Goal: Download file/media

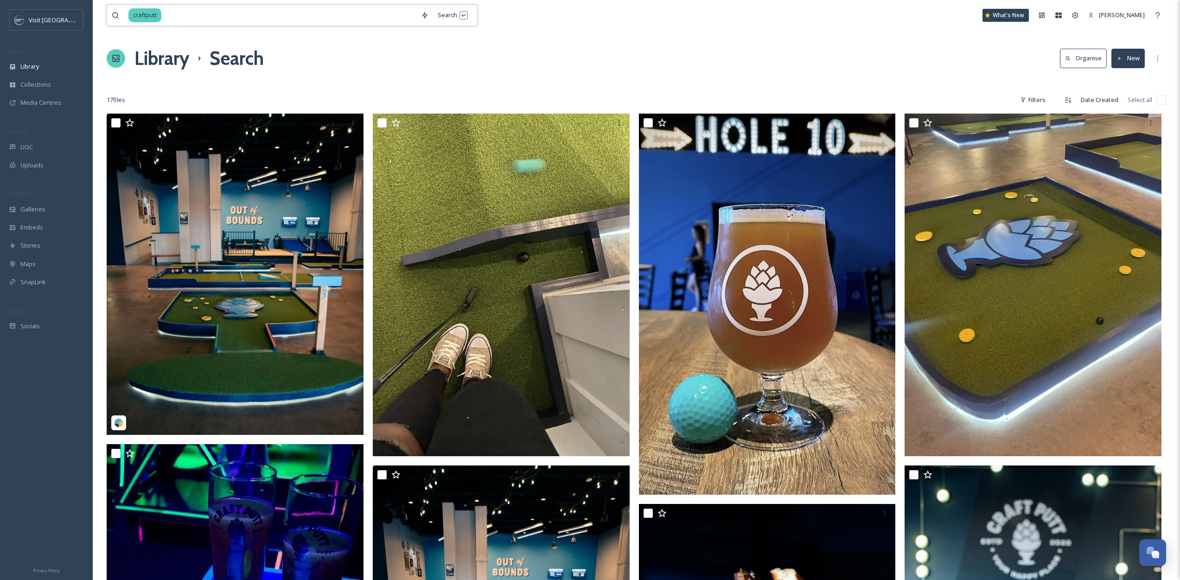
click at [381, 17] on input at bounding box center [289, 15] width 254 height 20
type input "flight"
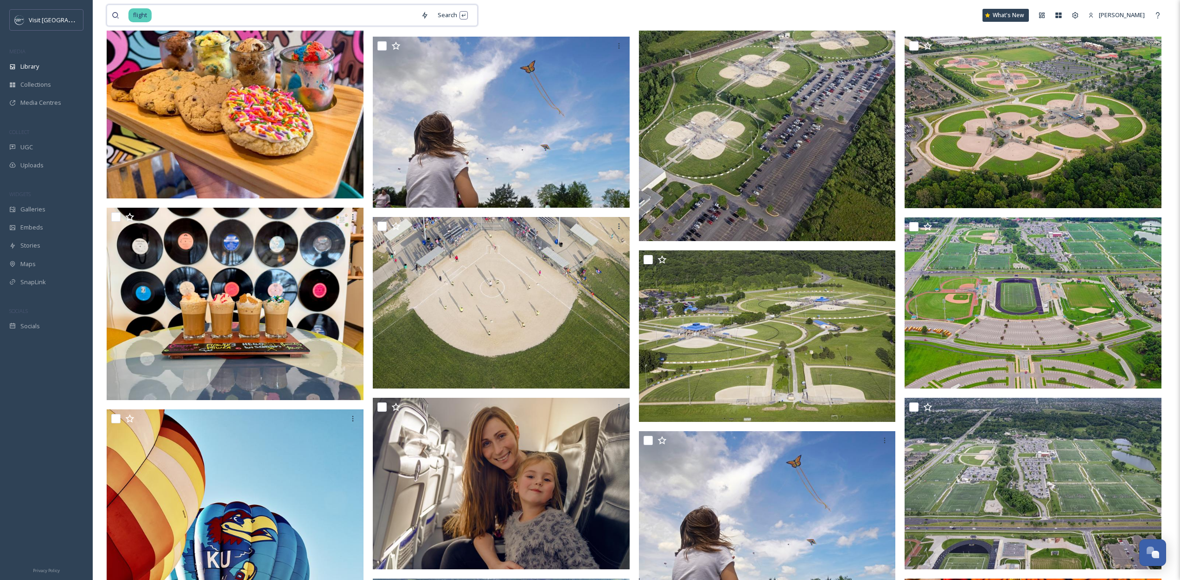
scroll to position [37, 0]
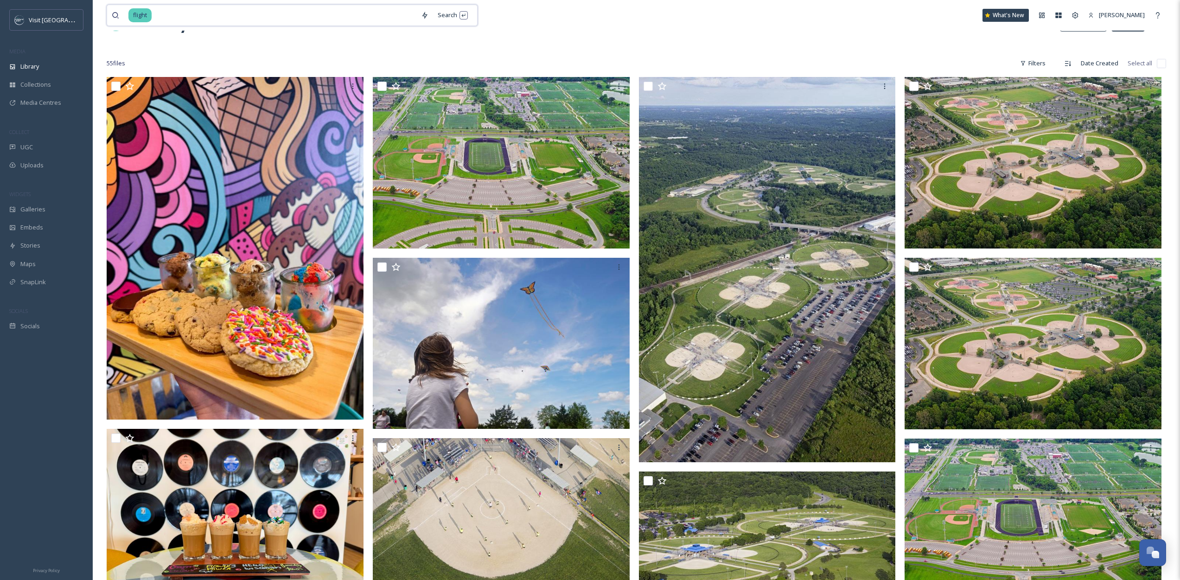
click at [316, 13] on input at bounding box center [285, 15] width 264 height 20
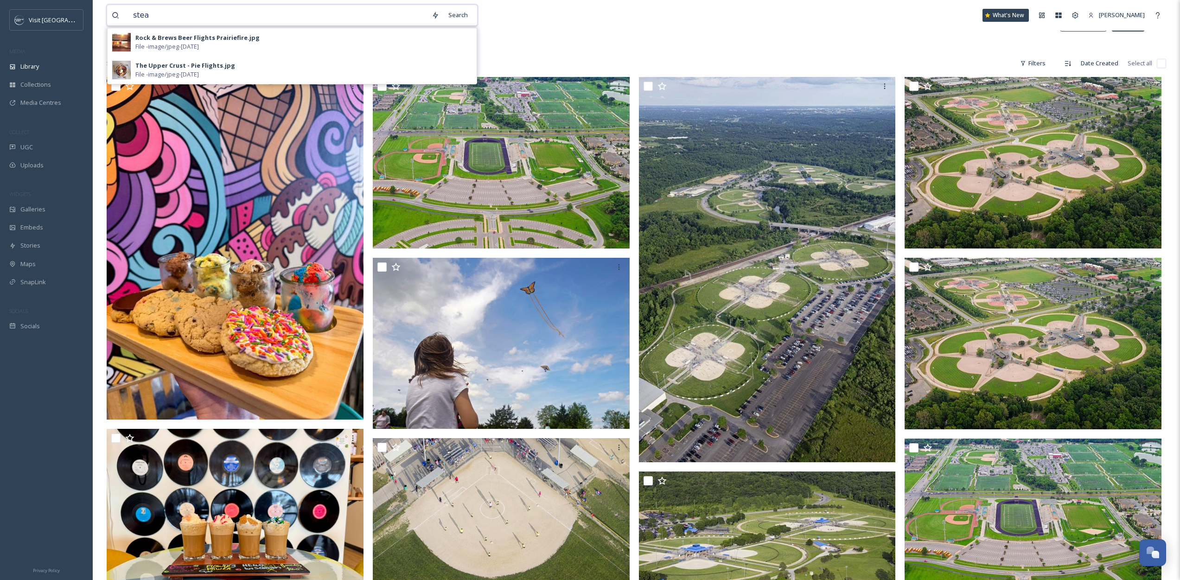
type input "steak"
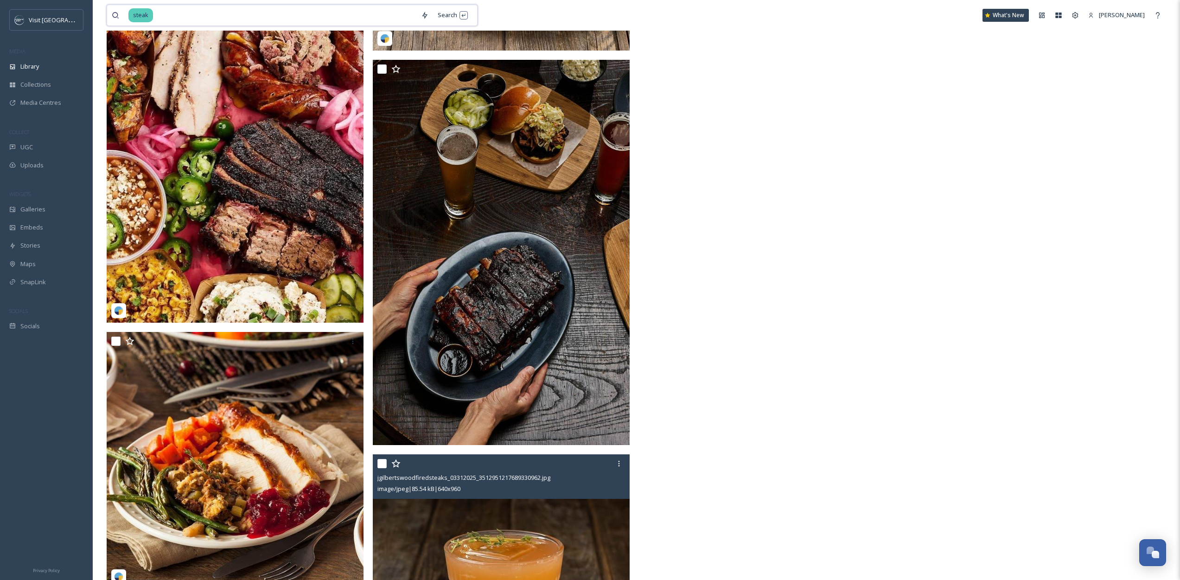
scroll to position [3895, 0]
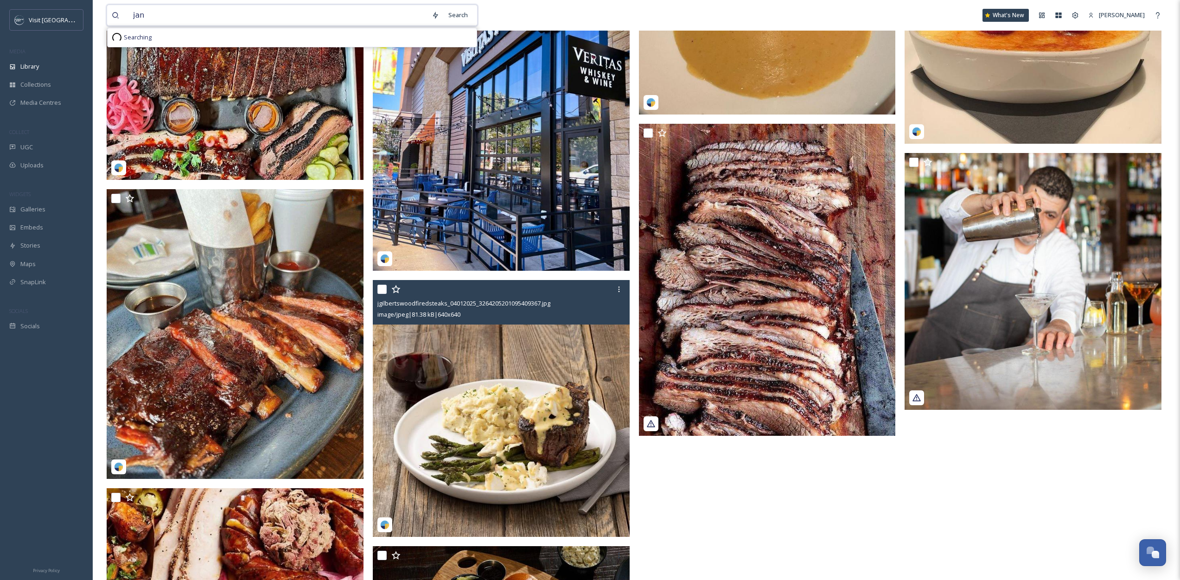
type input "[PERSON_NAME]"
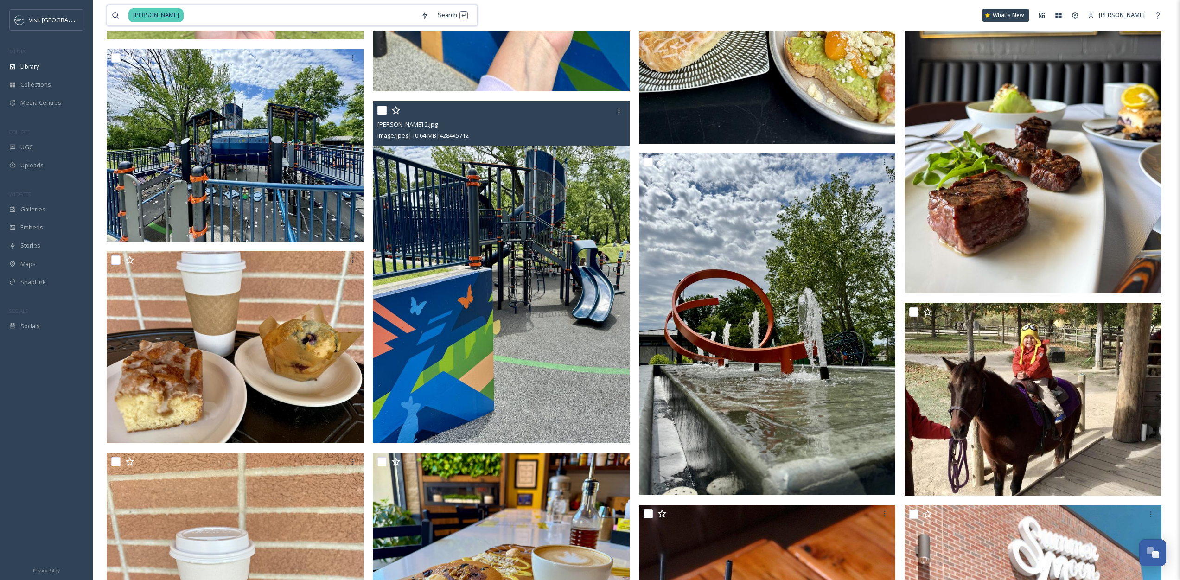
scroll to position [1071, 0]
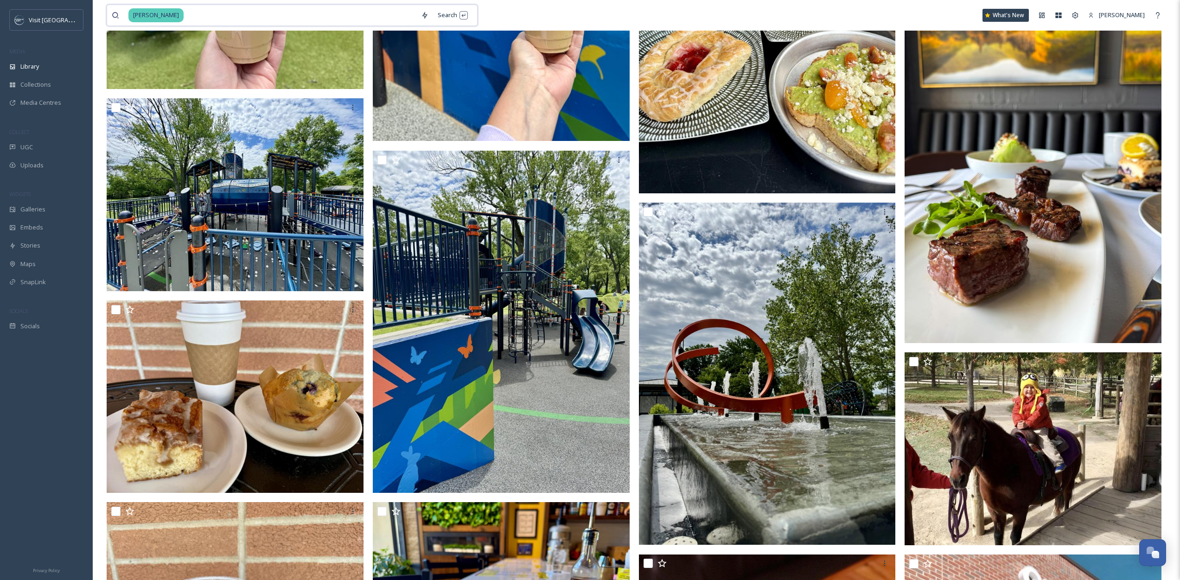
click at [185, 13] on input at bounding box center [301, 15] width 232 height 20
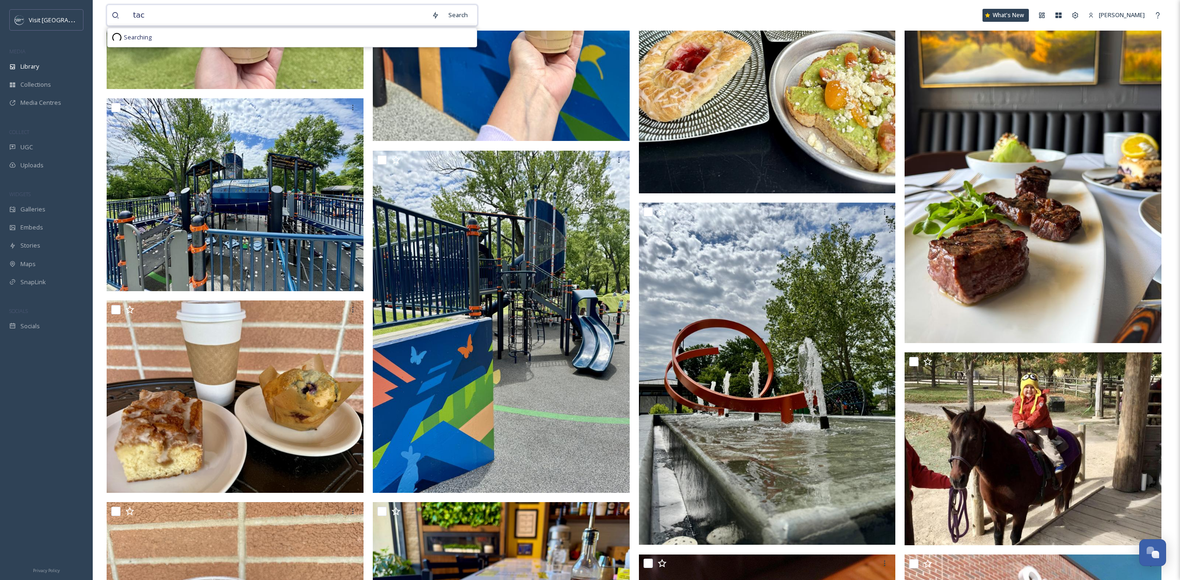
type input "taco"
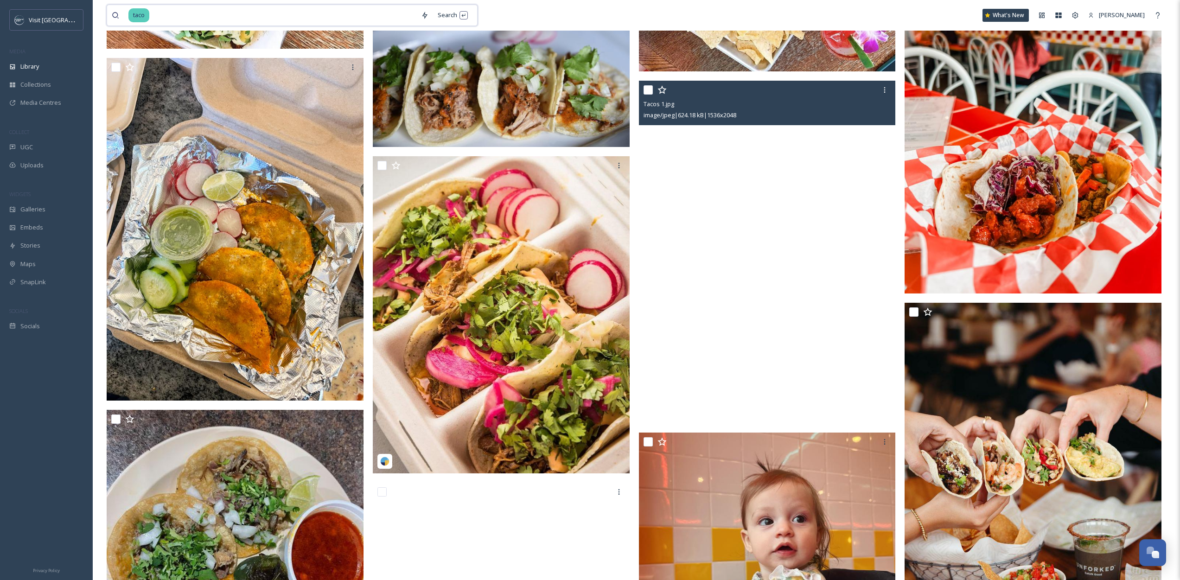
scroll to position [2218, 0]
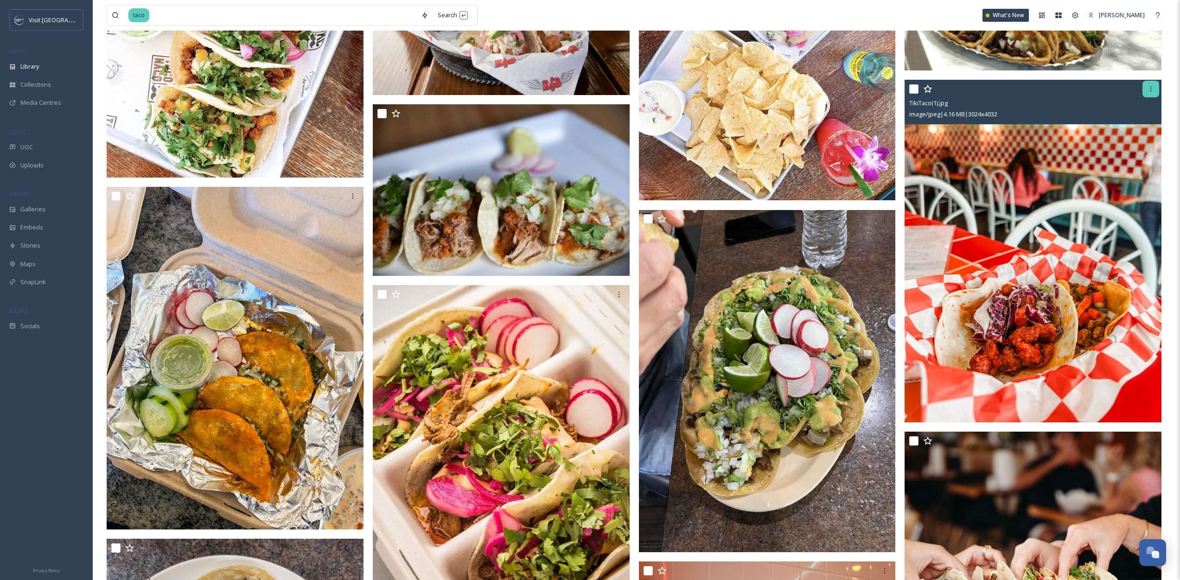
click at [1150, 91] on icon at bounding box center [1150, 89] width 1 height 6
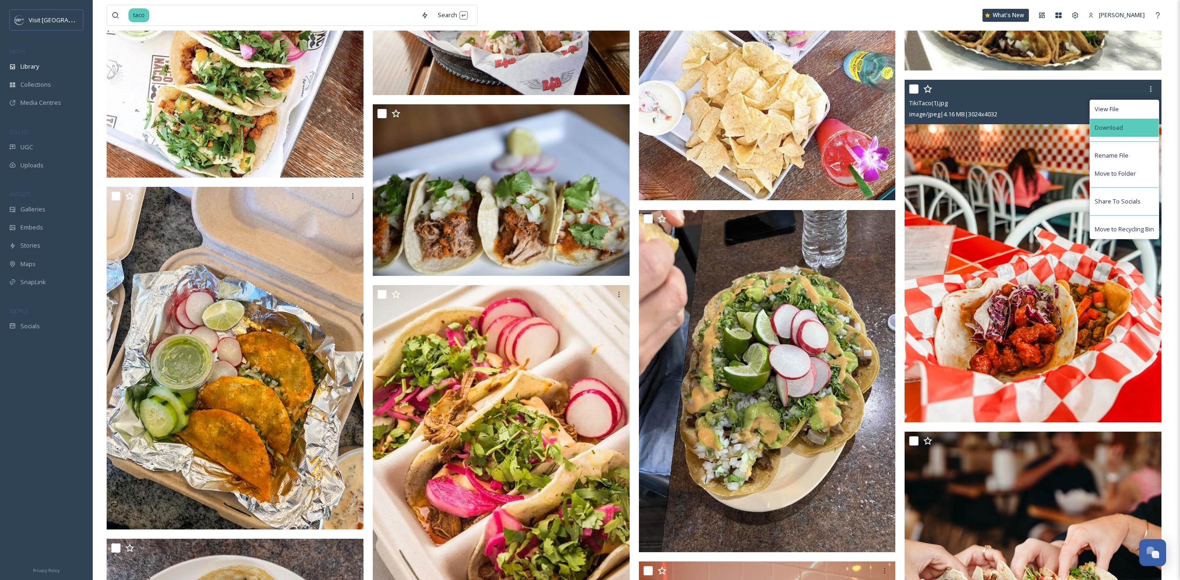
click at [1113, 122] on div "Download" at bounding box center [1124, 128] width 69 height 18
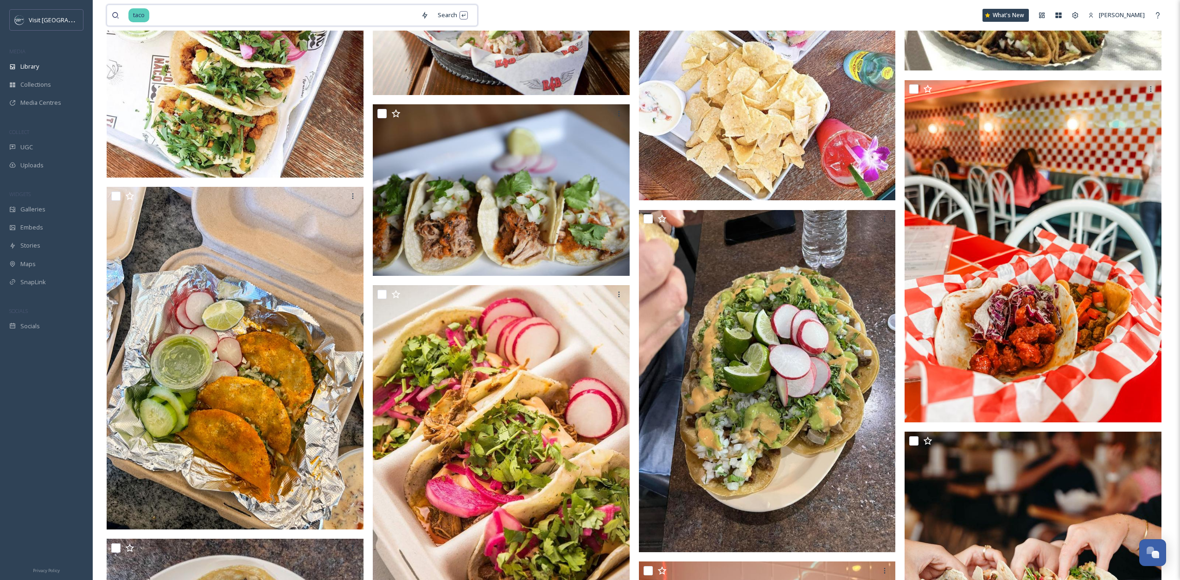
click at [286, 15] on input at bounding box center [283, 15] width 266 height 20
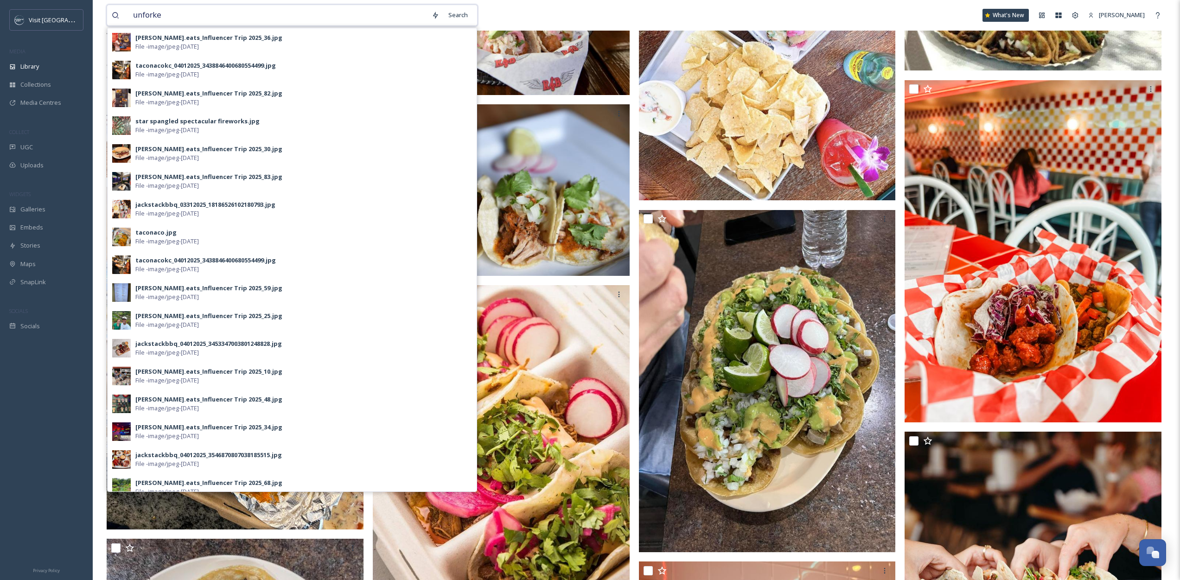
type input "unforked"
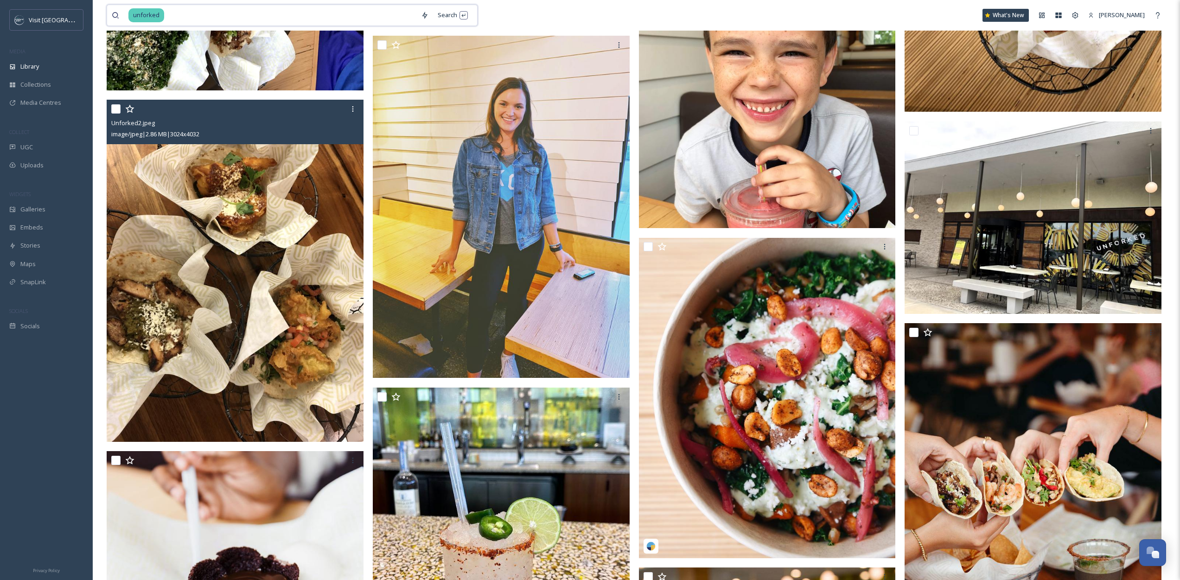
scroll to position [803, 0]
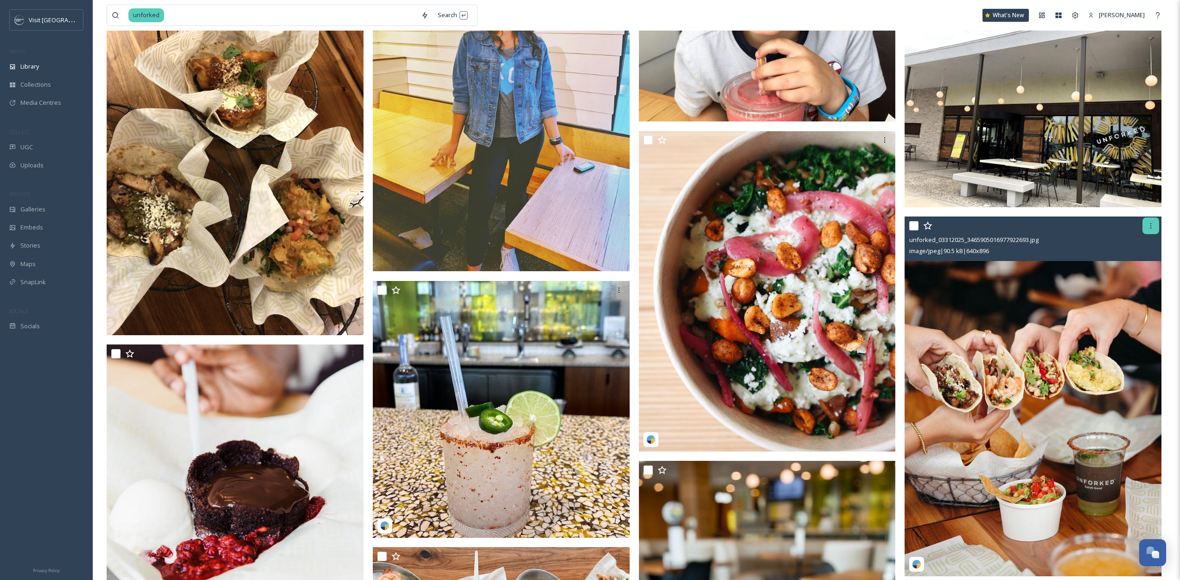
click at [1154, 219] on div at bounding box center [1150, 225] width 17 height 17
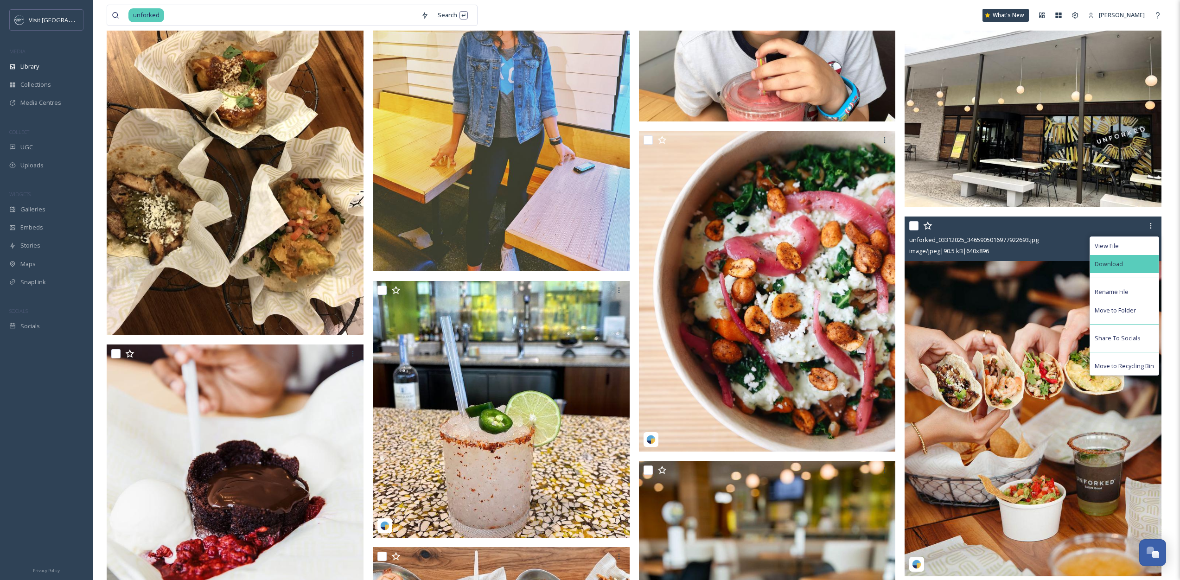
click at [1116, 265] on span "Download" at bounding box center [1109, 264] width 28 height 9
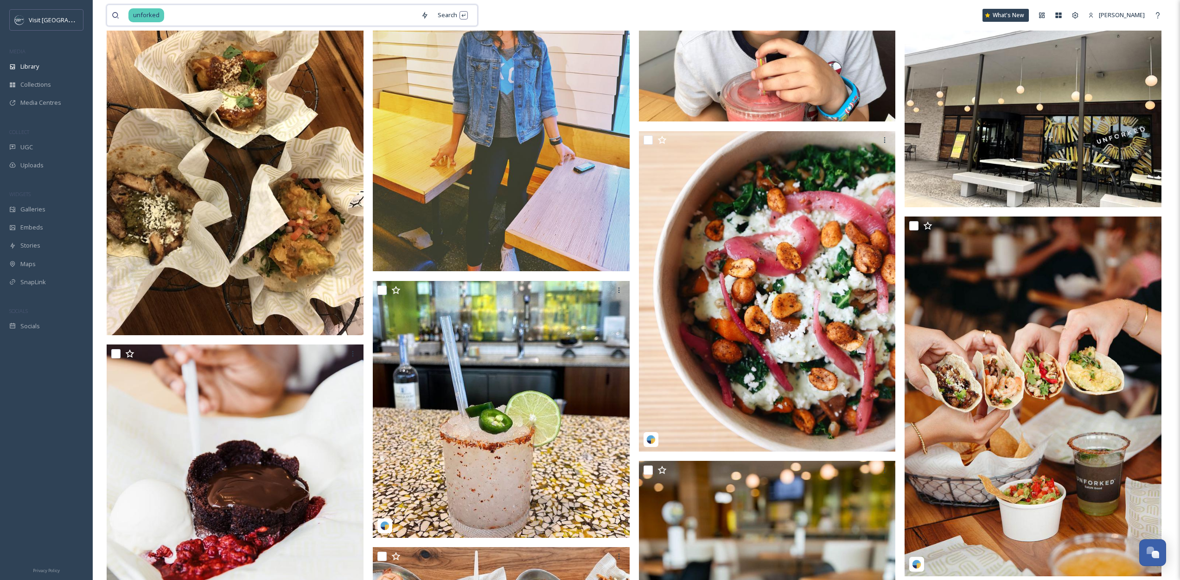
click at [321, 11] on input at bounding box center [290, 15] width 251 height 20
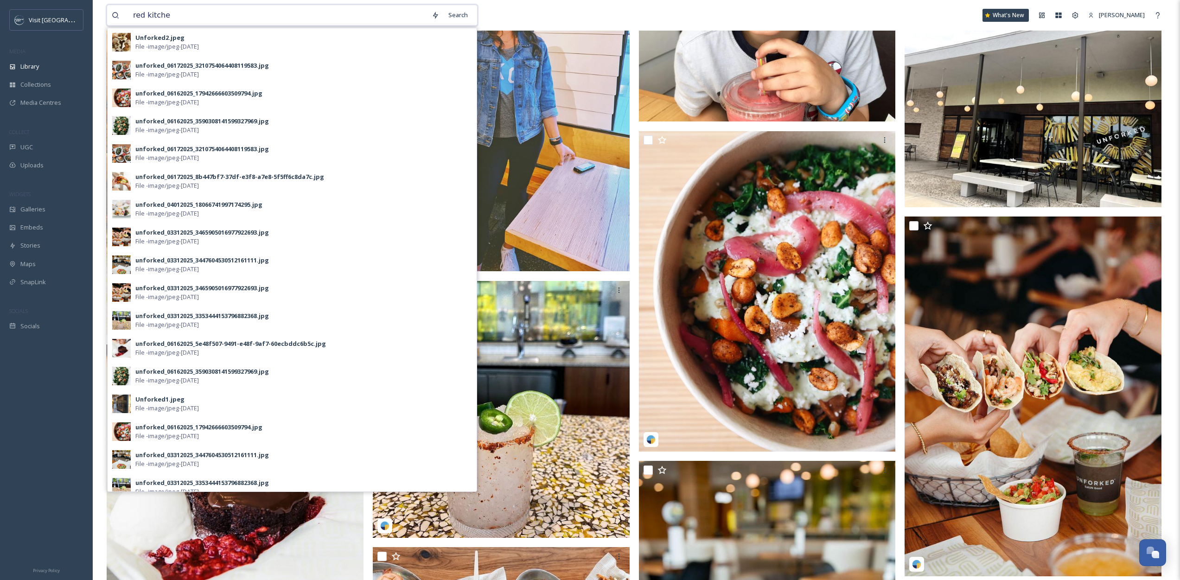
type input "red kitchen"
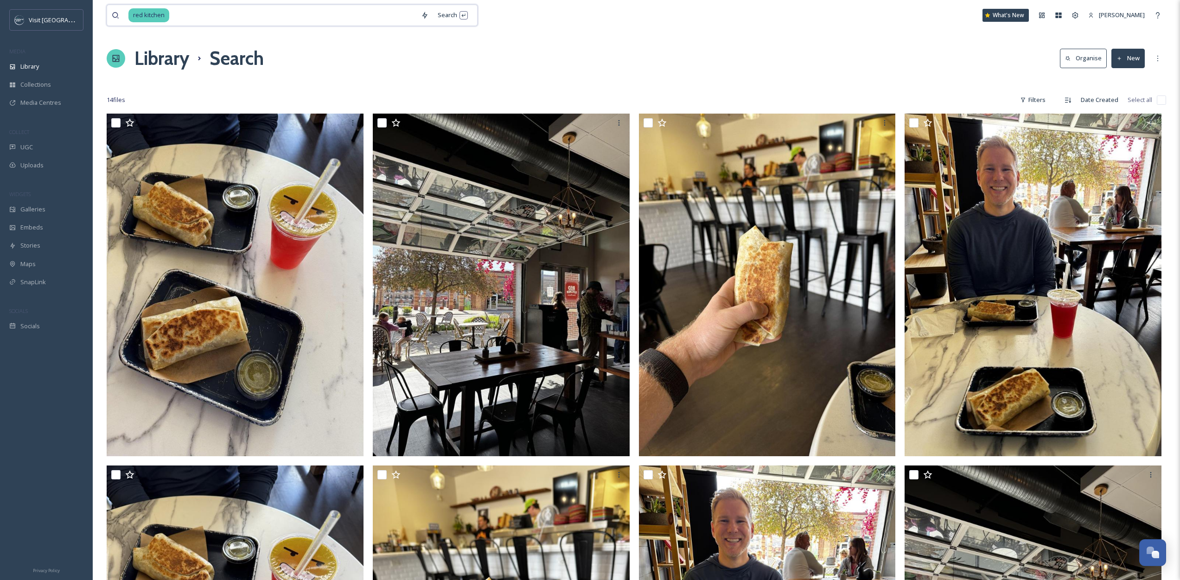
click at [229, 15] on input at bounding box center [293, 15] width 246 height 20
type input "taco"
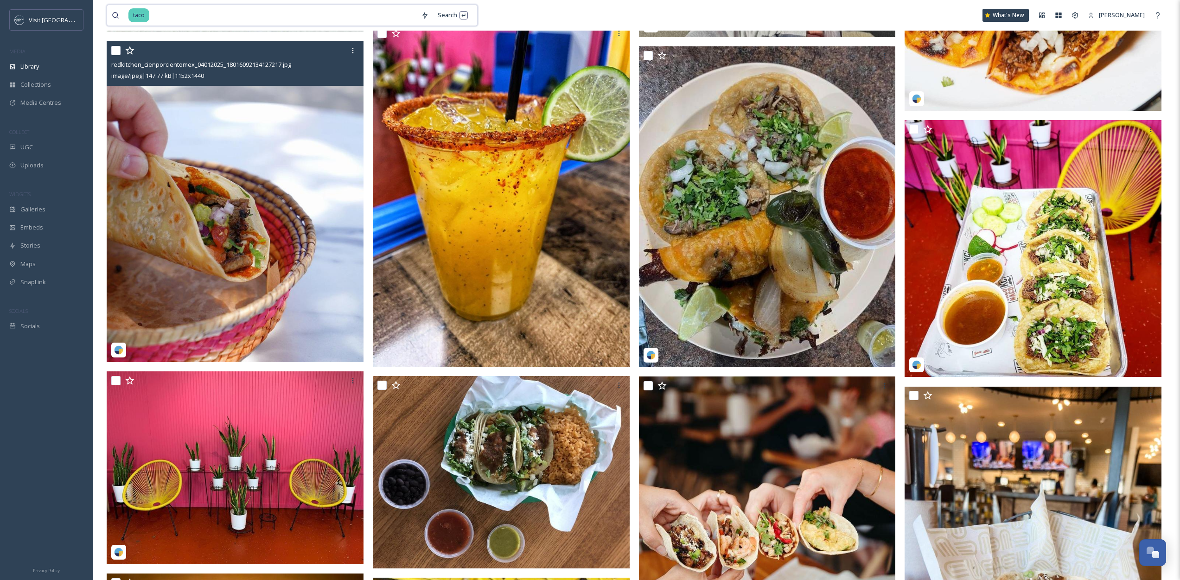
scroll to position [5181, 0]
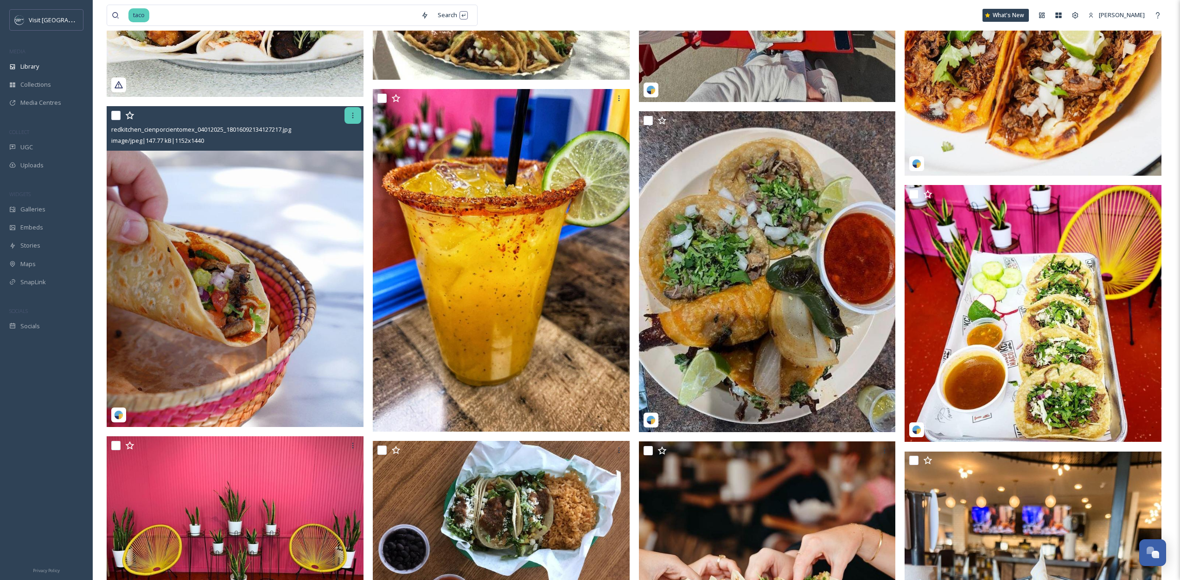
click at [347, 115] on div at bounding box center [352, 115] width 17 height 17
click at [317, 161] on div "Download" at bounding box center [326, 154] width 69 height 18
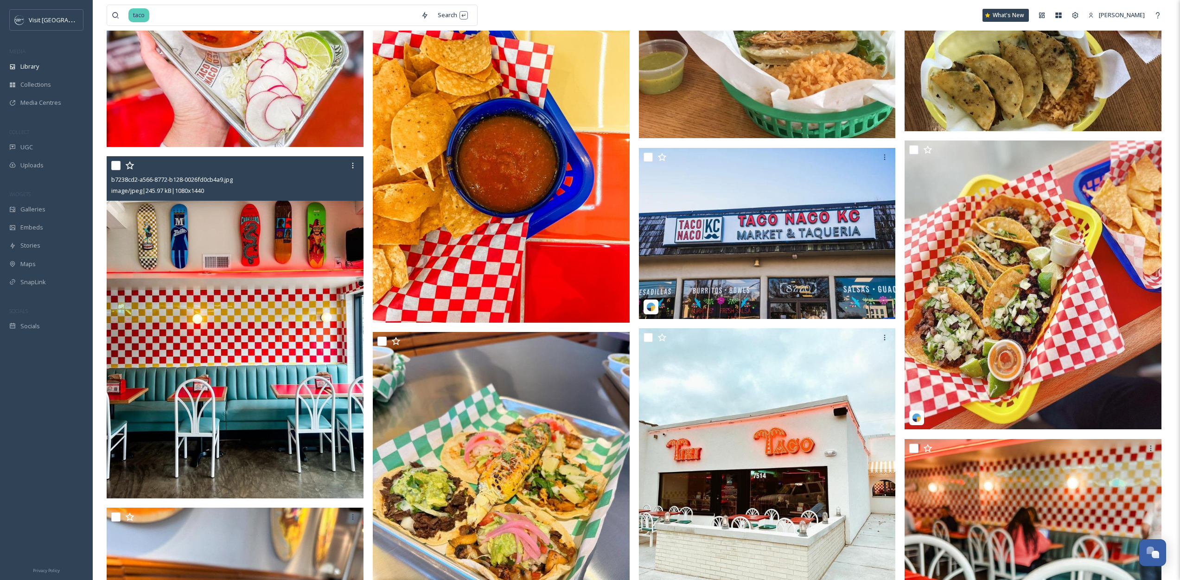
scroll to position [6101, 0]
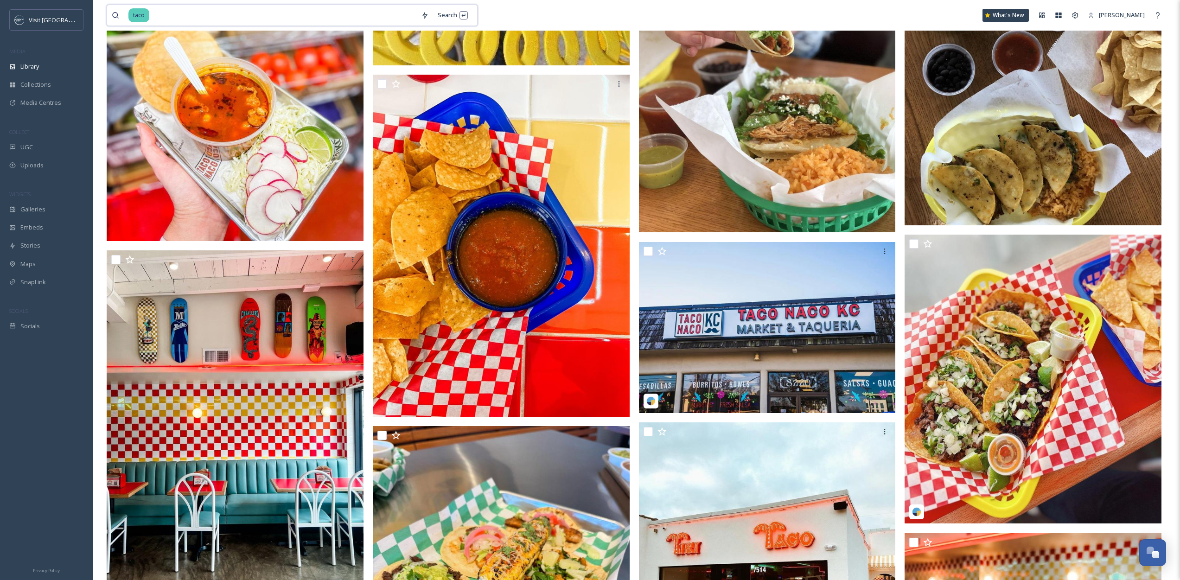
click at [159, 24] on input at bounding box center [283, 15] width 266 height 20
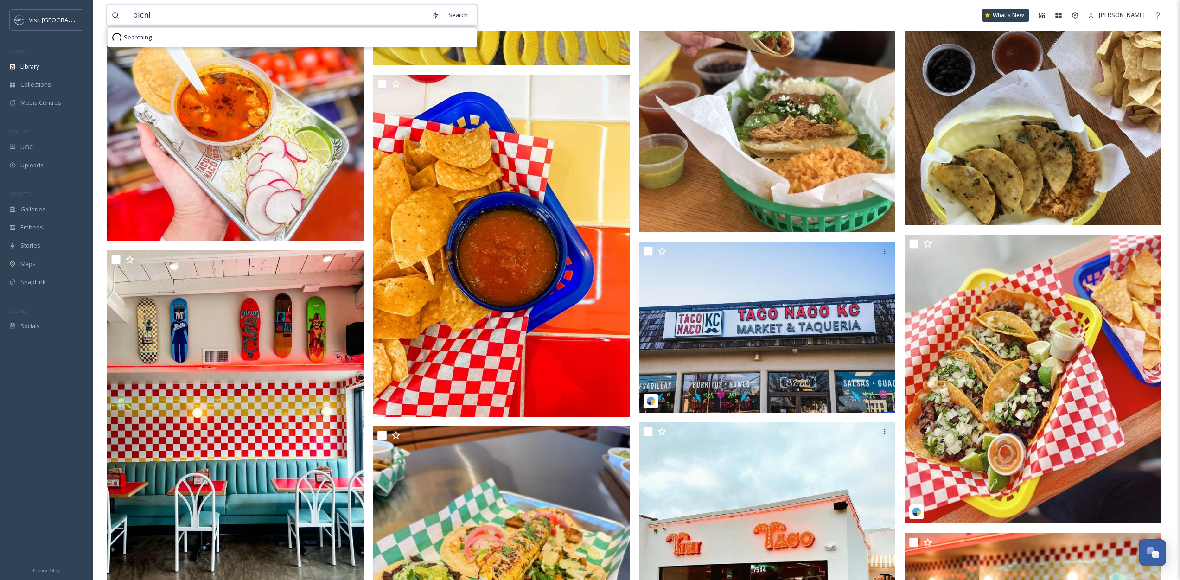
type input "picnic"
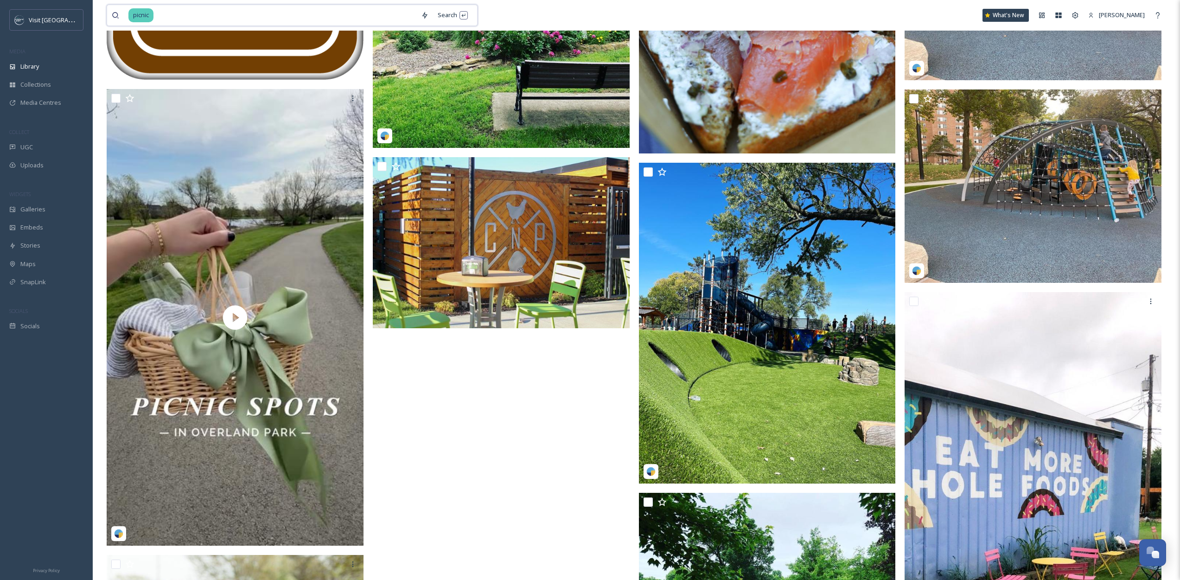
scroll to position [1301, 0]
